Goal: Find specific page/section: Find specific page/section

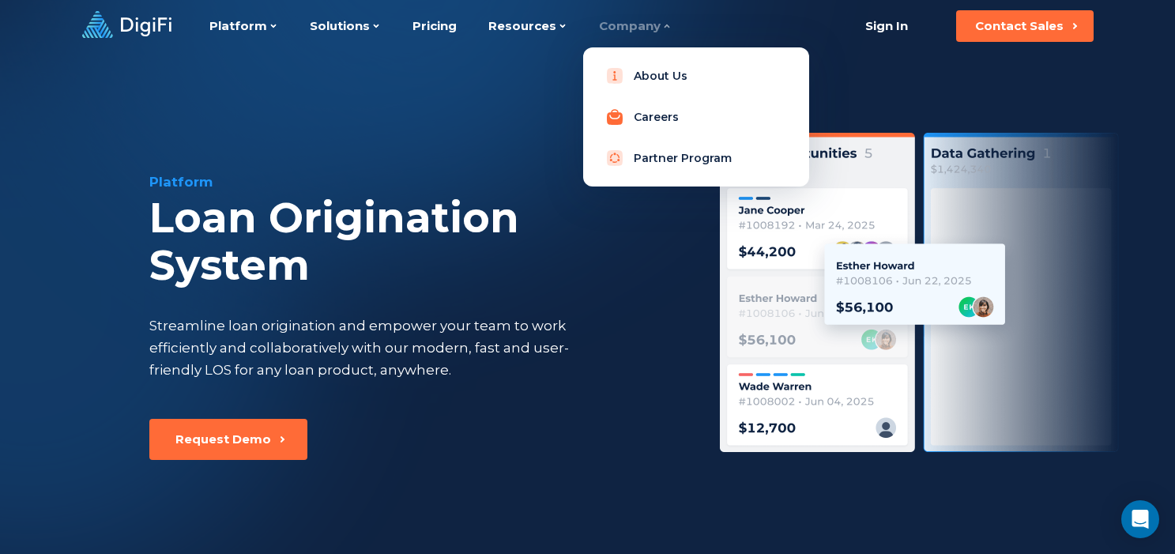
click at [641, 117] on link "Careers" at bounding box center [696, 117] width 201 height 32
click at [647, 124] on link "Careers" at bounding box center [696, 117] width 201 height 32
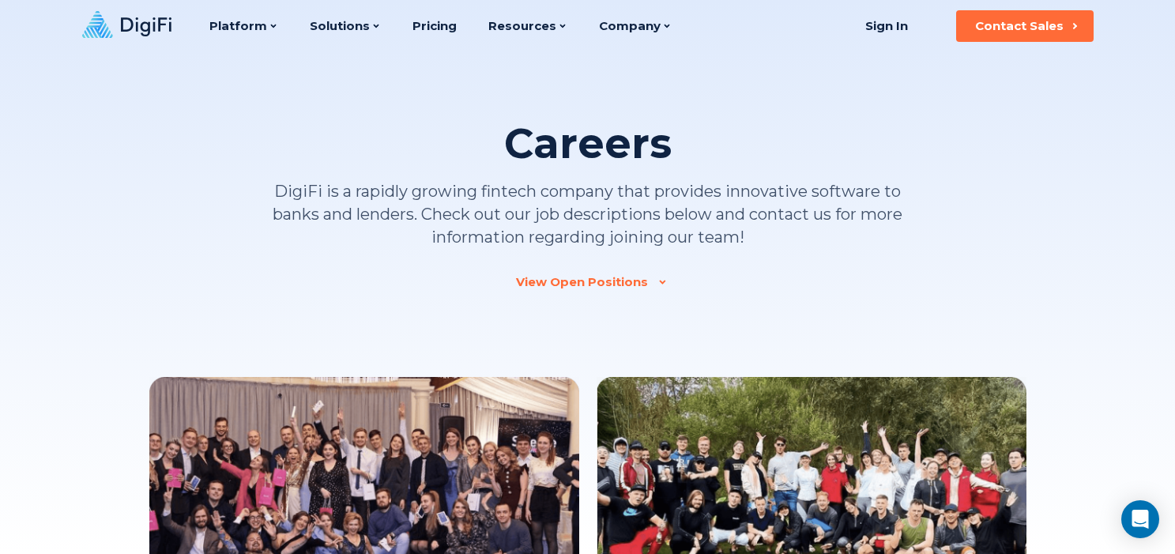
click at [654, 282] on link "View Open Positions" at bounding box center [587, 282] width 143 height 16
